Goal: Find specific page/section: Find specific page/section

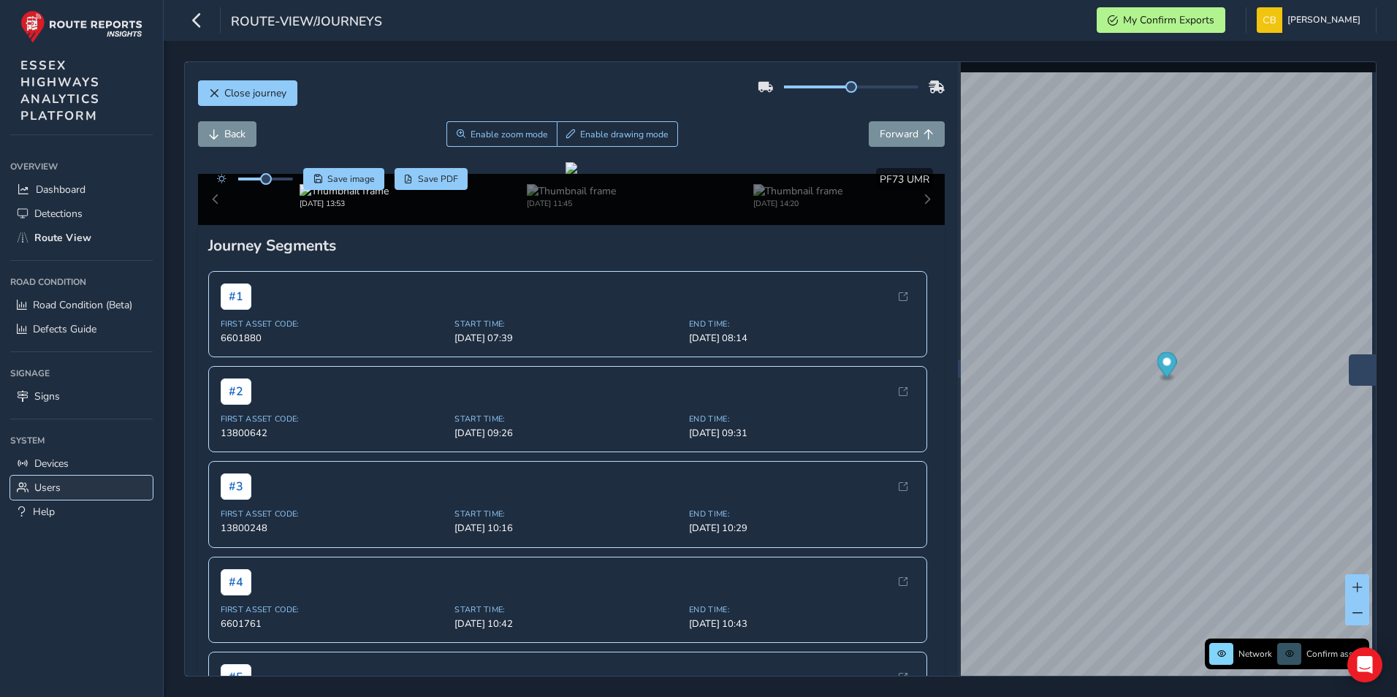
click at [54, 489] on span "Users" at bounding box center [47, 488] width 26 height 14
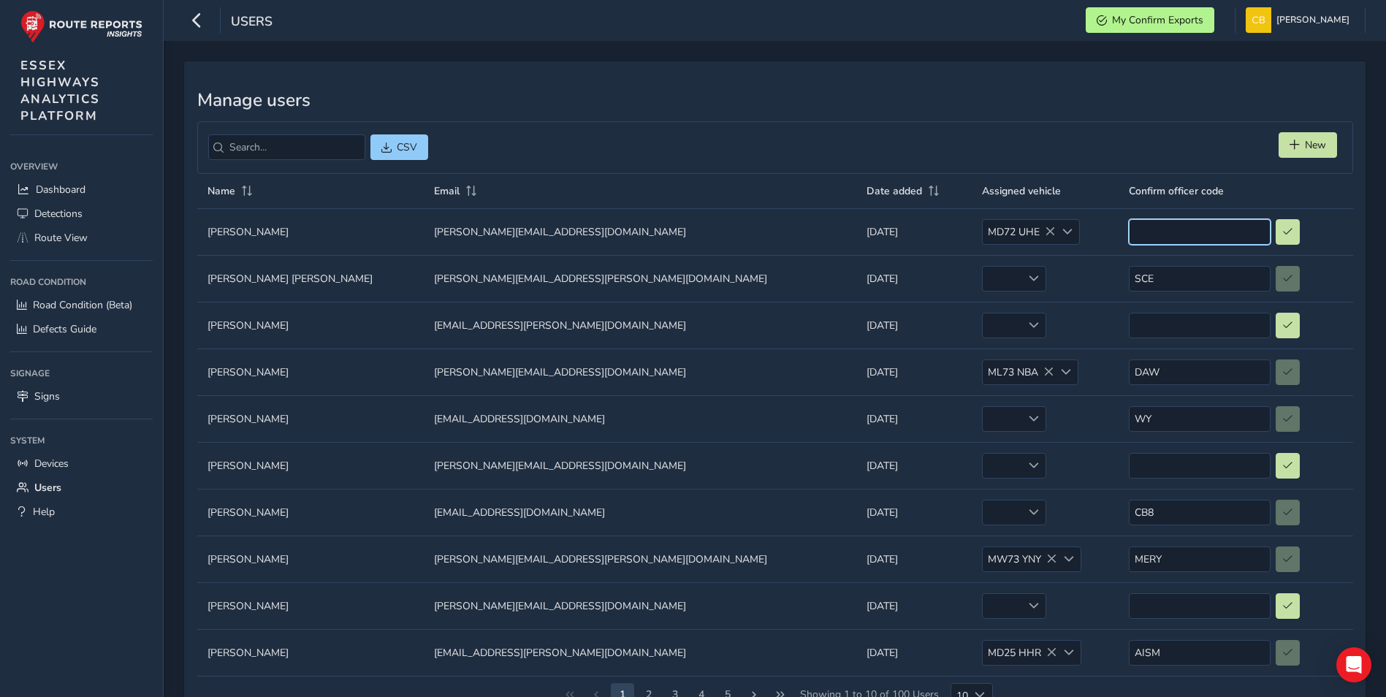
click at [1139, 228] on input at bounding box center [1200, 232] width 142 height 26
type input "SCE"
click at [1283, 232] on span at bounding box center [1288, 231] width 10 height 9
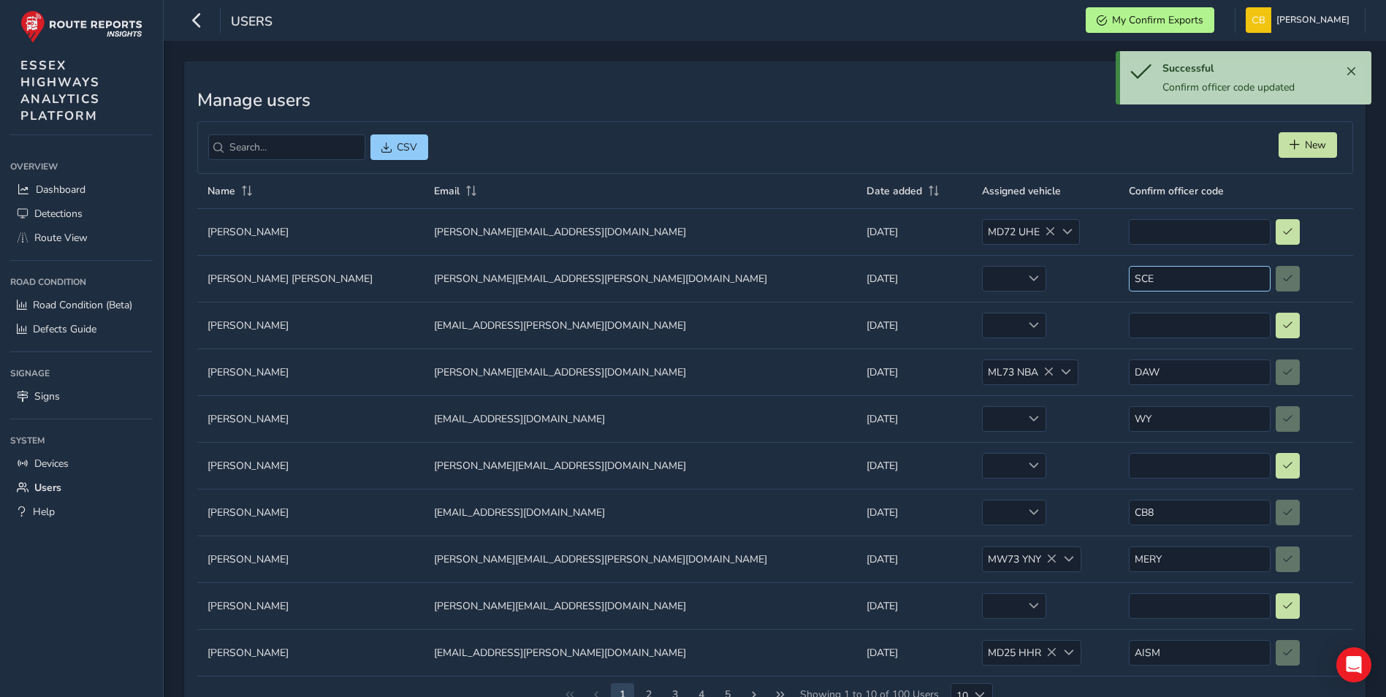
type input "SCE"
drag, startPoint x: 1097, startPoint y: 278, endPoint x: 1034, endPoint y: 281, distance: 62.9
click at [1034, 281] on tr "Name Name [PERSON_NAME] [PERSON_NAME] Email Email [PERSON_NAME][EMAIL_ADDRESS][…" at bounding box center [775, 278] width 1156 height 47
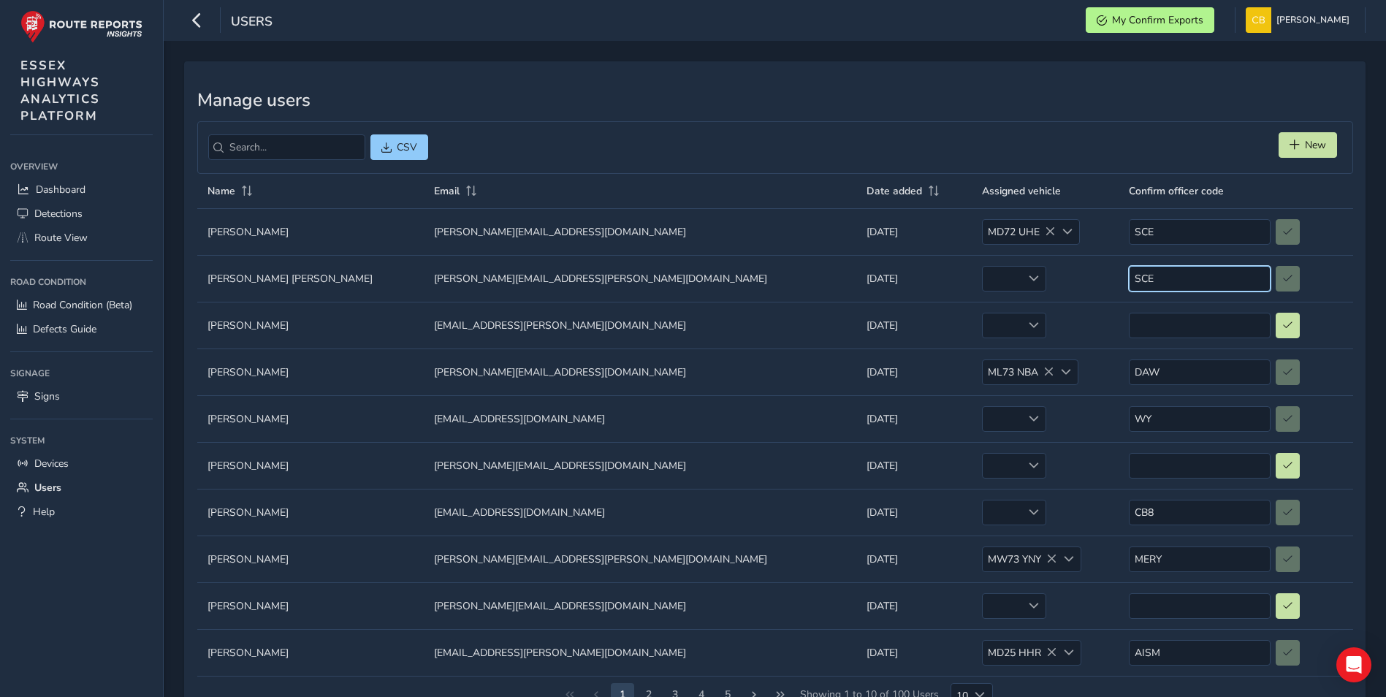
click at [1129, 278] on input "SCE" at bounding box center [1200, 279] width 142 height 26
click at [1220, 278] on div "SCE" at bounding box center [1236, 279] width 214 height 26
click at [1202, 281] on div "SCE" at bounding box center [1236, 279] width 214 height 26
drag, startPoint x: 1104, startPoint y: 278, endPoint x: 1028, endPoint y: 279, distance: 76.0
click at [1028, 279] on tr "Name Name [PERSON_NAME] [PERSON_NAME] Email Email [PERSON_NAME][EMAIL_ADDRESS][…" at bounding box center [775, 278] width 1156 height 47
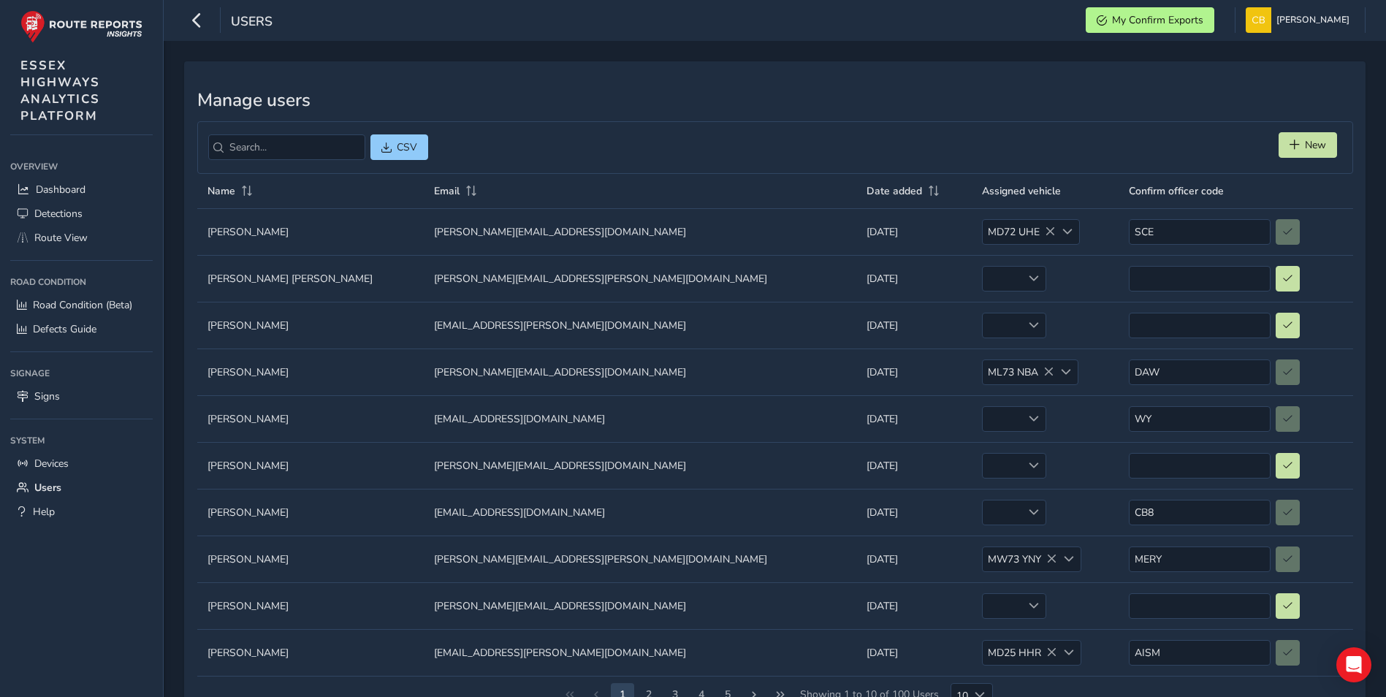
click at [1006, 298] on td "Assigned vehicle empty" at bounding box center [1045, 278] width 147 height 47
click at [1209, 278] on div "SCE" at bounding box center [1236, 279] width 214 height 26
click at [1131, 284] on input "SCE" at bounding box center [1200, 279] width 142 height 26
drag, startPoint x: 1019, startPoint y: 276, endPoint x: 975, endPoint y: 274, distance: 43.9
click at [975, 274] on tr "Name Name [PERSON_NAME] [PERSON_NAME] Email Email [PERSON_NAME][EMAIL_ADDRESS][…" at bounding box center [775, 278] width 1156 height 47
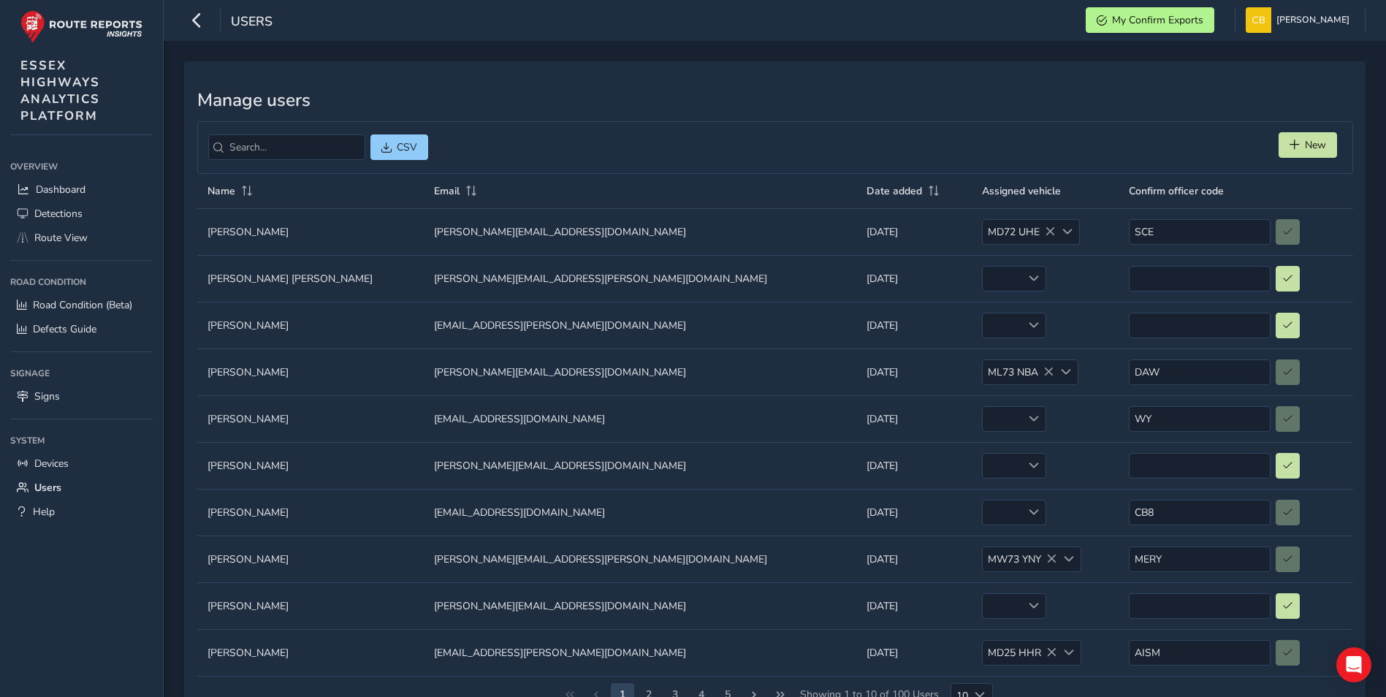
click at [982, 283] on td "Assigned vehicle empty" at bounding box center [1045, 278] width 147 height 47
